Goal: Task Accomplishment & Management: Manage account settings

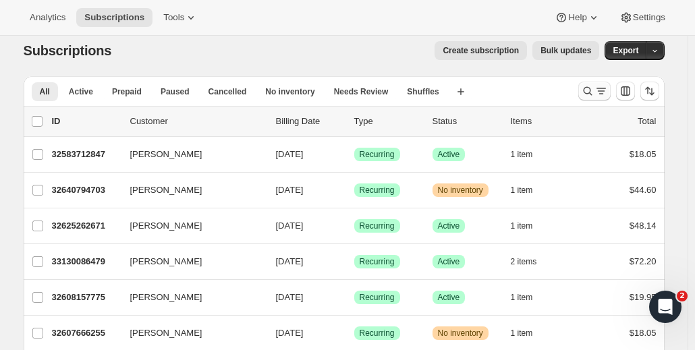
scroll to position [10, 0]
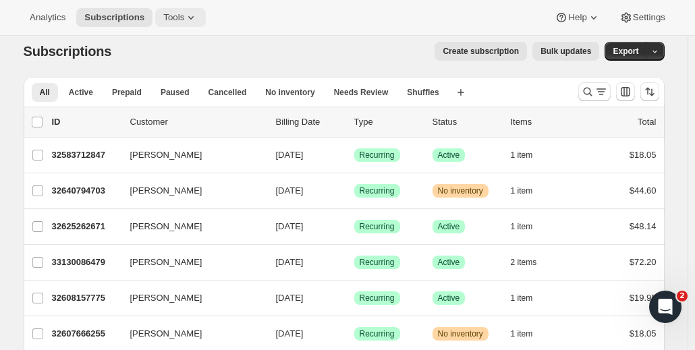
click at [184, 20] on icon at bounding box center [191, 18] width 14 height 14
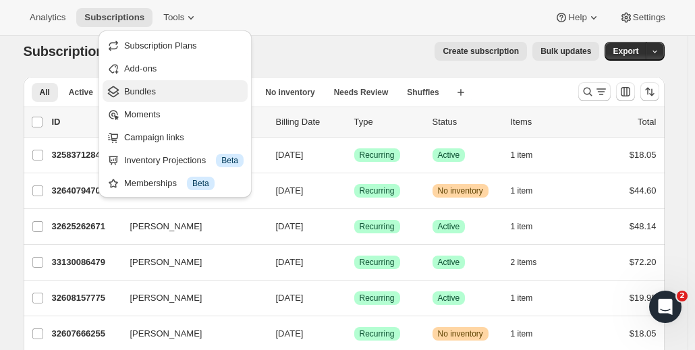
click at [156, 91] on span "Bundles" at bounding box center [184, 92] width 120 height 14
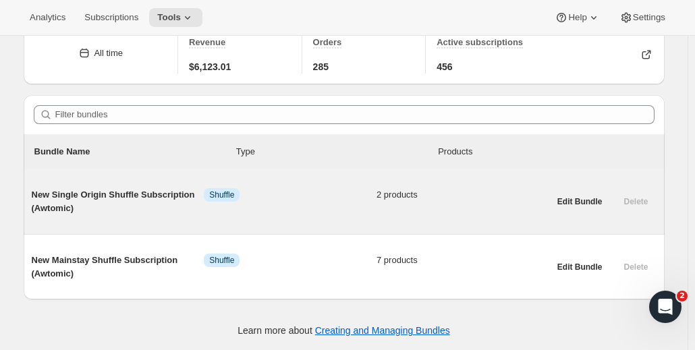
scroll to position [61, 0]
click at [587, 207] on span "Edit Bundle" at bounding box center [580, 202] width 45 height 11
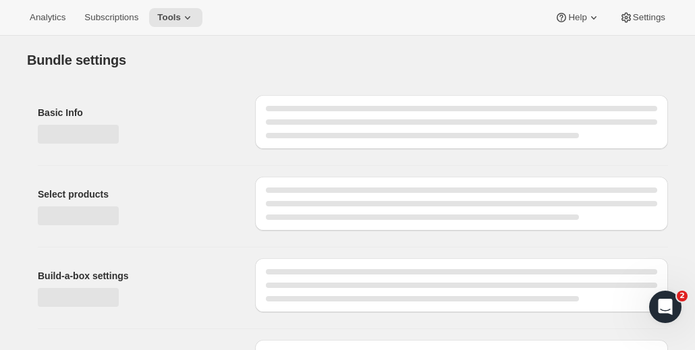
type input "New Single Origin Shuffle Subscription (Awtomic)"
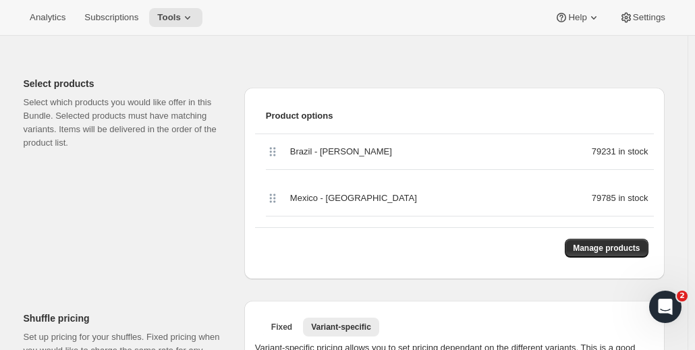
scroll to position [294, 0]
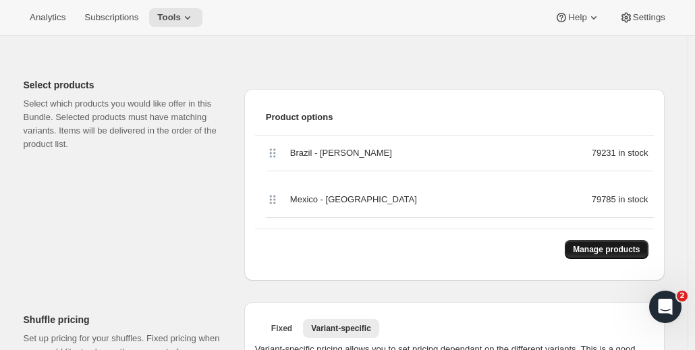
click at [595, 253] on button "Manage products" at bounding box center [606, 249] width 83 height 19
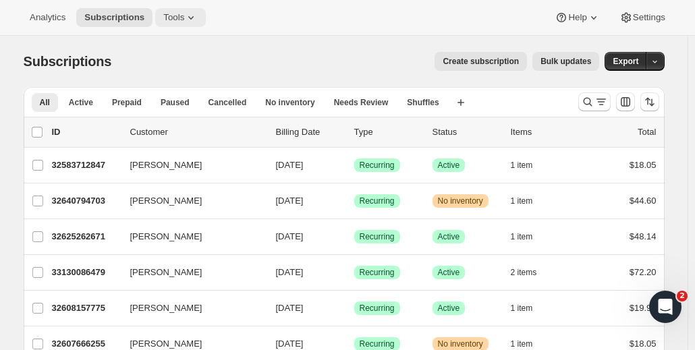
click at [185, 16] on icon at bounding box center [191, 18] width 14 height 14
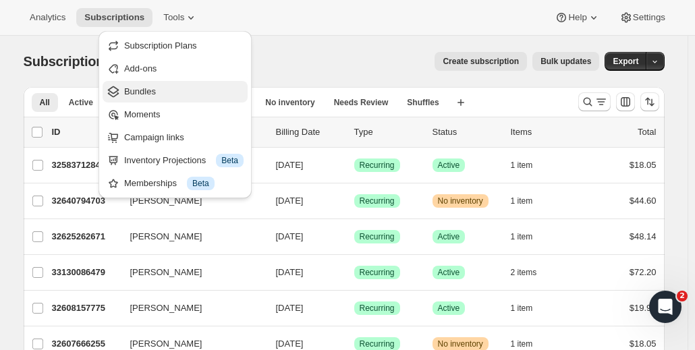
click at [162, 89] on span "Bundles" at bounding box center [184, 92] width 120 height 14
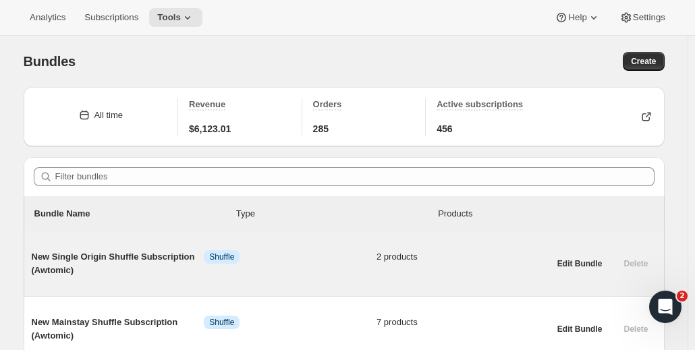
click at [325, 269] on div "New Single Origin Shuffle Subscription (Awtomic) Info Shuffle 2 products" at bounding box center [291, 263] width 518 height 27
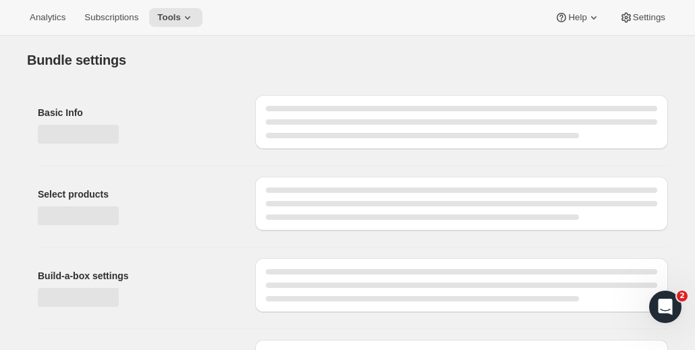
type input "New Single Origin Shuffle Subscription (Awtomic)"
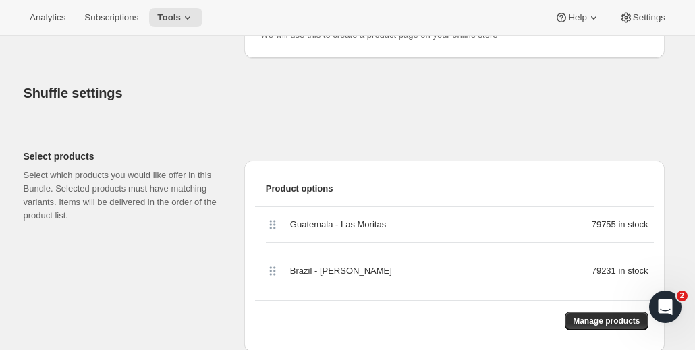
scroll to position [222, 0]
